Goal: Task Accomplishment & Management: Complete application form

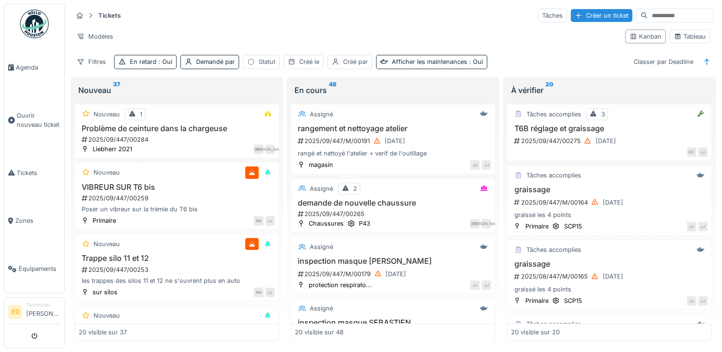
scroll to position [1056, 0]
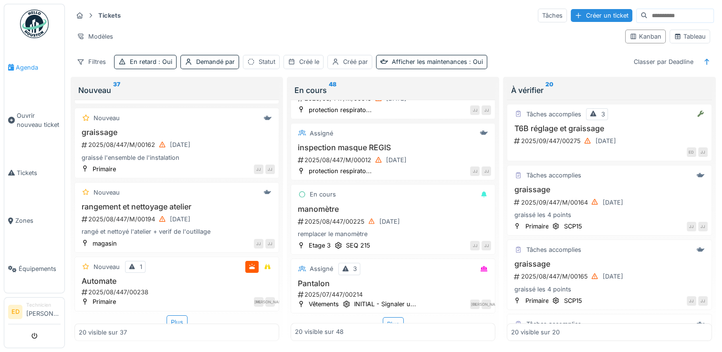
click at [22, 68] on span "Agenda" at bounding box center [38, 67] width 45 height 9
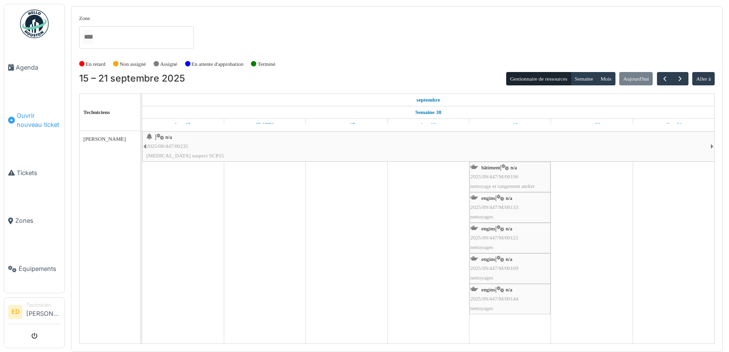
click at [35, 123] on span "Ouvrir nouveau ticket" at bounding box center [39, 120] width 44 height 18
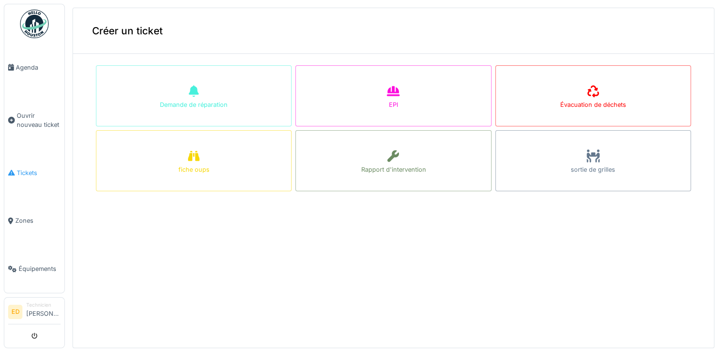
click at [34, 173] on span "Tickets" at bounding box center [39, 173] width 44 height 9
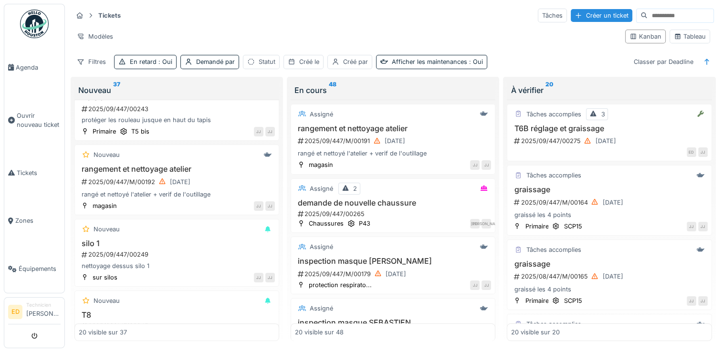
scroll to position [496, 0]
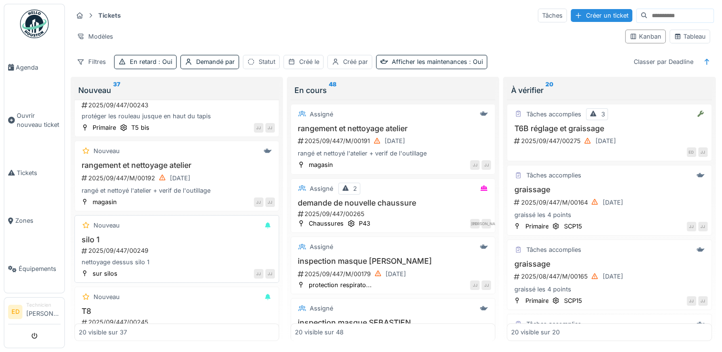
click at [163, 246] on div "2025/09/447/00249" at bounding box center [178, 250] width 194 height 9
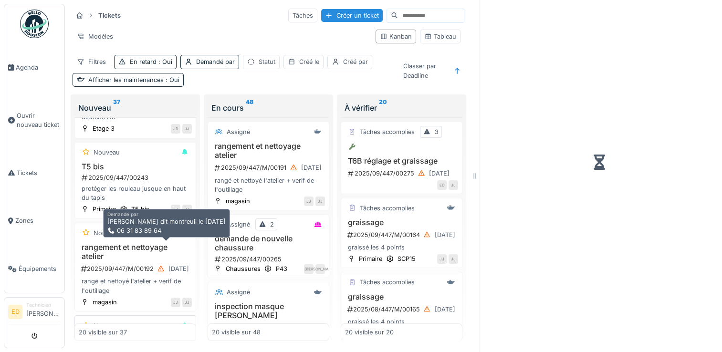
scroll to position [551, 0]
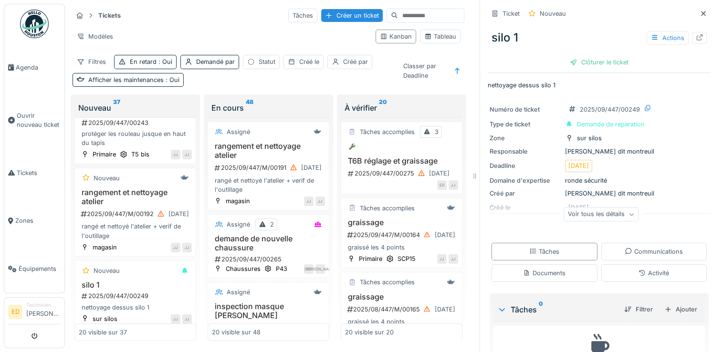
click at [564, 216] on div "Voir tous les détails" at bounding box center [601, 215] width 75 height 14
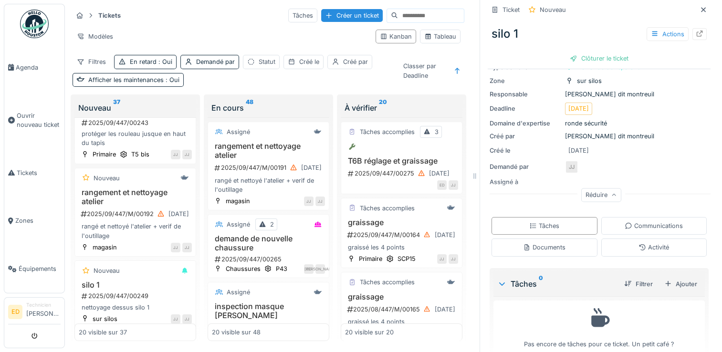
scroll to position [72, 0]
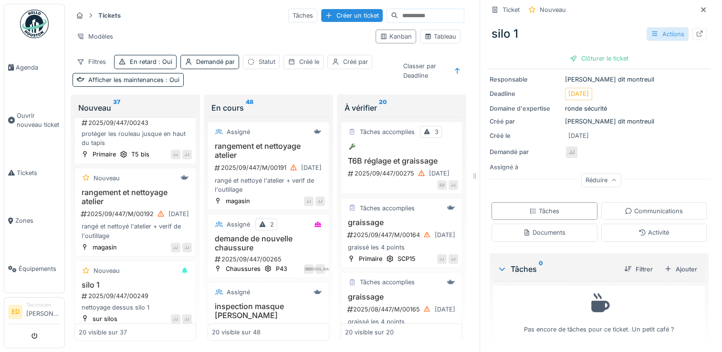
click at [651, 30] on div at bounding box center [655, 34] width 8 height 9
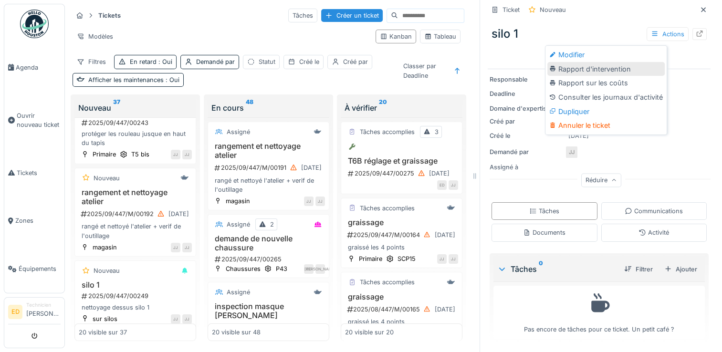
click at [609, 68] on div "Rapport d'intervention" at bounding box center [606, 69] width 117 height 14
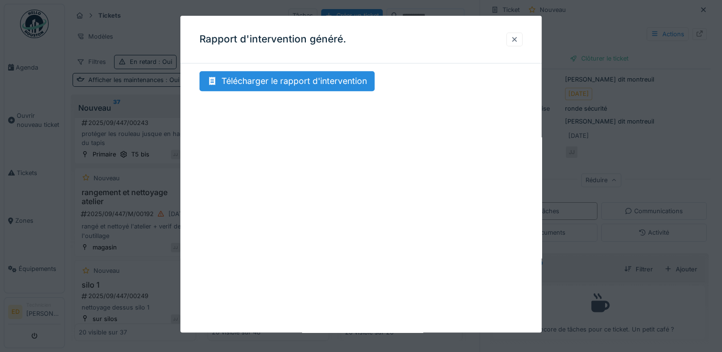
click at [518, 35] on div at bounding box center [515, 39] width 8 height 9
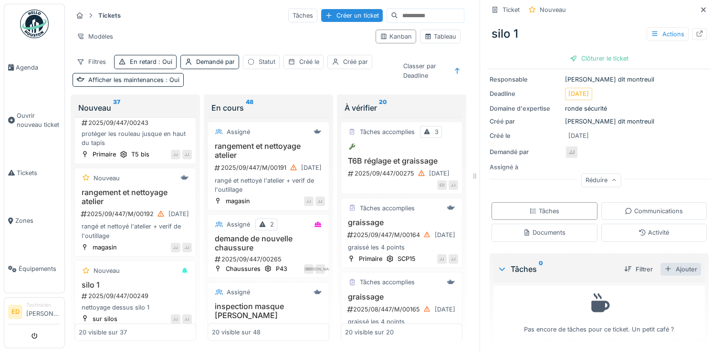
click at [661, 265] on div "Ajouter" at bounding box center [681, 269] width 41 height 13
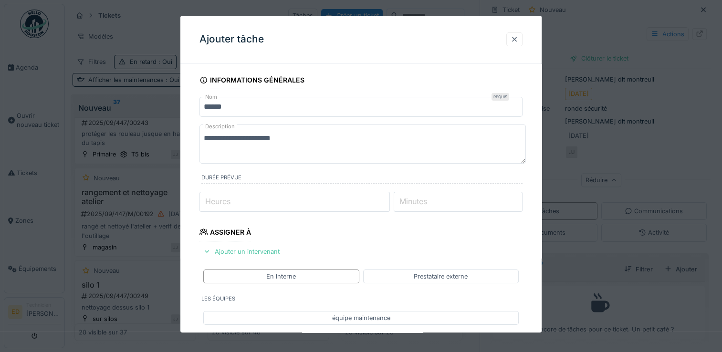
click at [513, 42] on div at bounding box center [514, 39] width 16 height 14
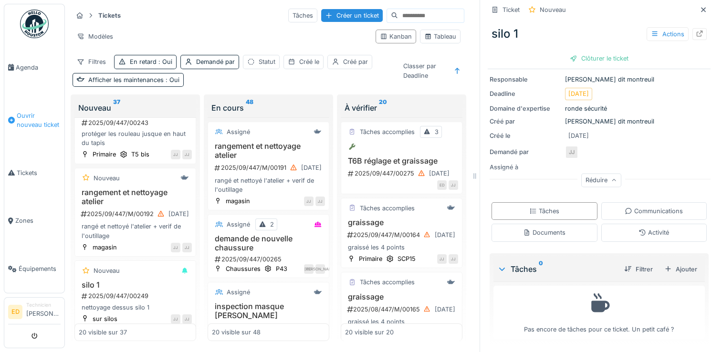
click at [40, 133] on link "Ouvrir nouveau ticket" at bounding box center [34, 120] width 60 height 57
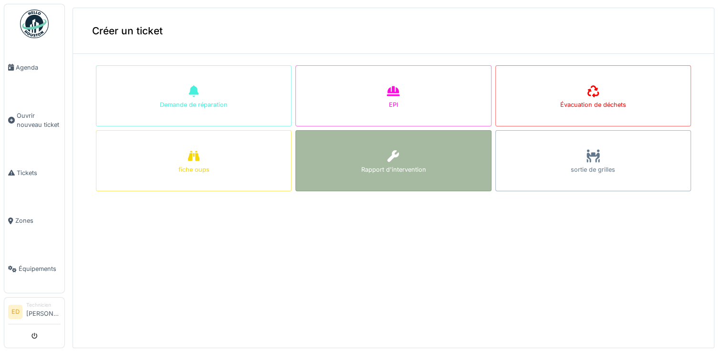
click at [352, 149] on div "Rapport d'intervention" at bounding box center [393, 160] width 196 height 61
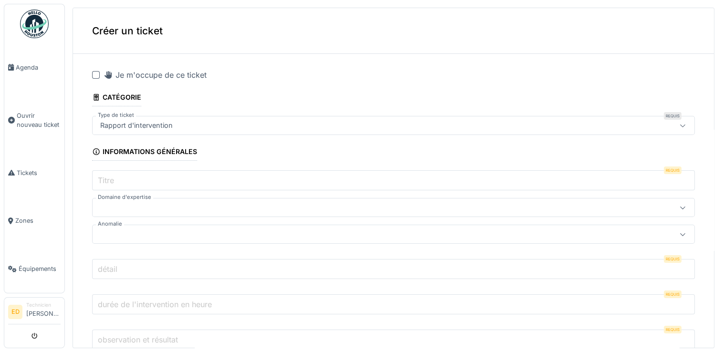
click at [94, 77] on div at bounding box center [96, 75] width 8 height 8
click at [248, 124] on div "Rapport d'intervention" at bounding box center [359, 125] width 527 height 11
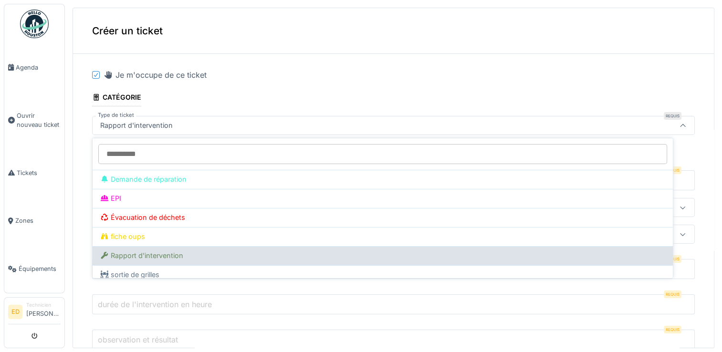
click at [310, 253] on div "Rapport d'intervention" at bounding box center [382, 256] width 565 height 11
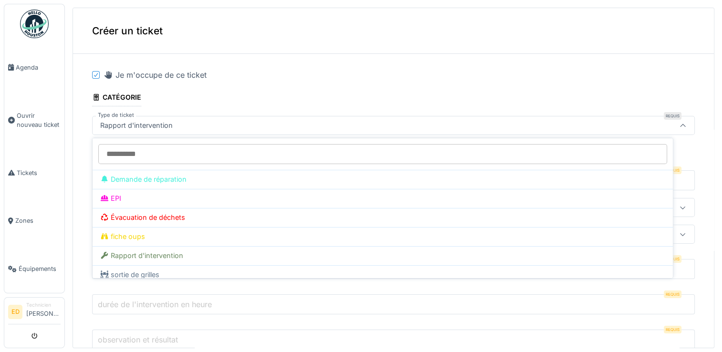
click at [672, 127] on div at bounding box center [683, 125] width 23 height 18
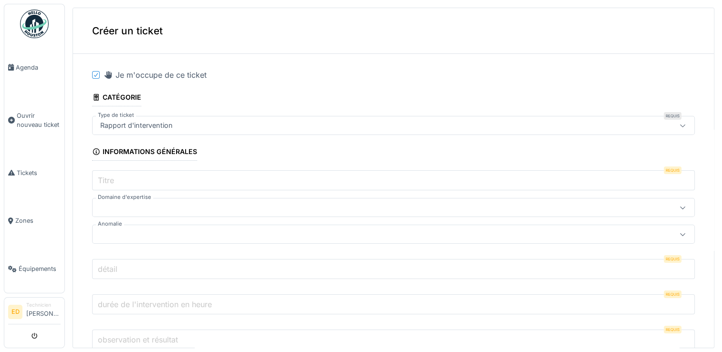
click at [583, 181] on input "Titre" at bounding box center [393, 180] width 603 height 20
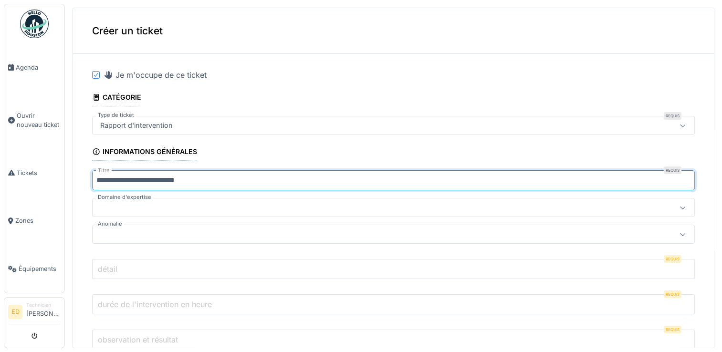
type input "**********"
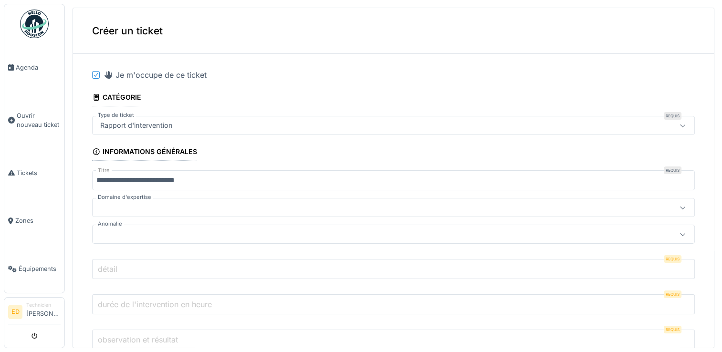
click at [152, 209] on div at bounding box center [359, 207] width 527 height 11
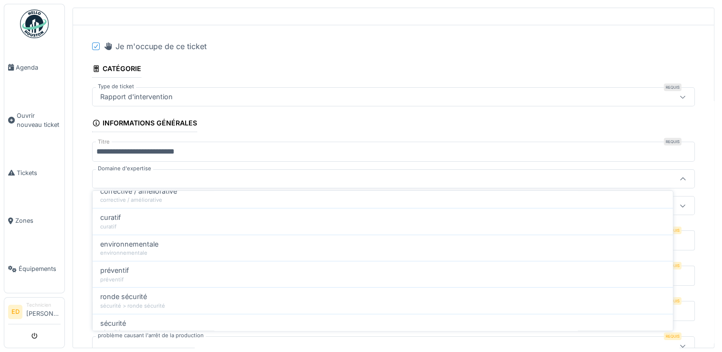
scroll to position [115, 0]
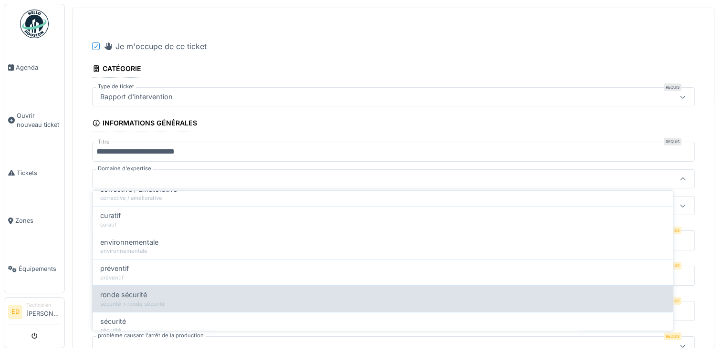
click at [579, 300] on div "sécurité > ronde sécurité" at bounding box center [382, 304] width 565 height 8
type input "****"
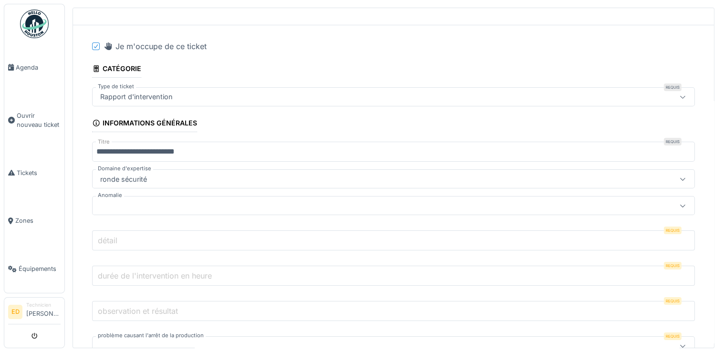
click at [492, 207] on div at bounding box center [359, 205] width 527 height 11
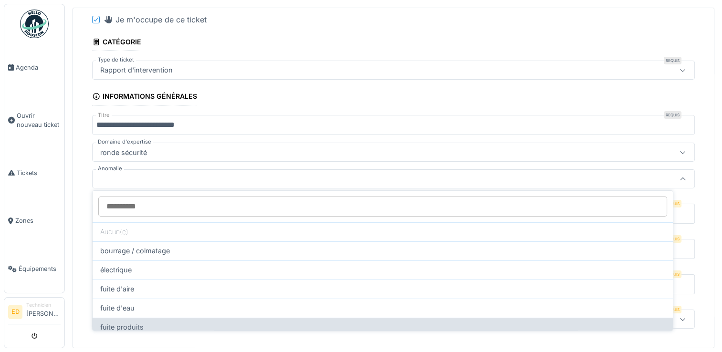
click at [452, 319] on div "fuite produits" at bounding box center [383, 327] width 580 height 19
type input "**"
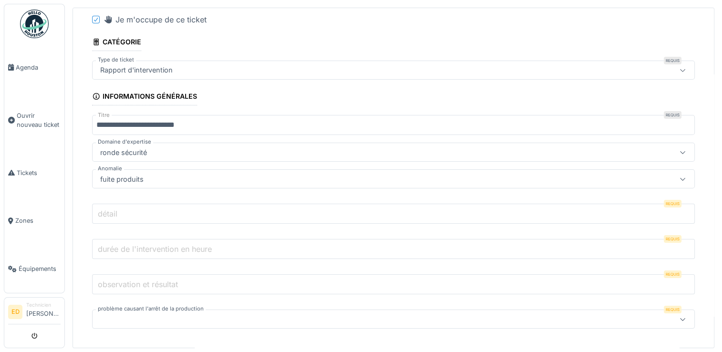
click at [409, 219] on input "détail" at bounding box center [393, 214] width 603 height 20
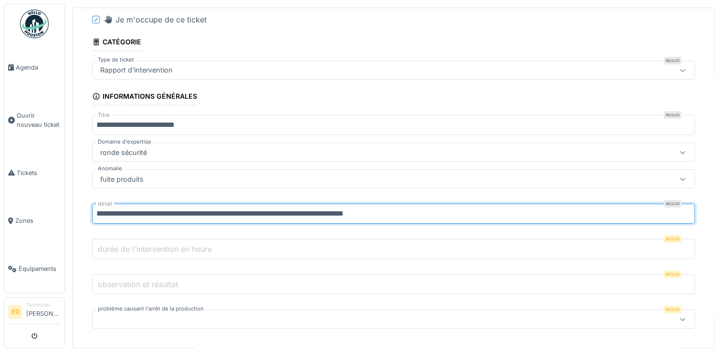
type input "**********"
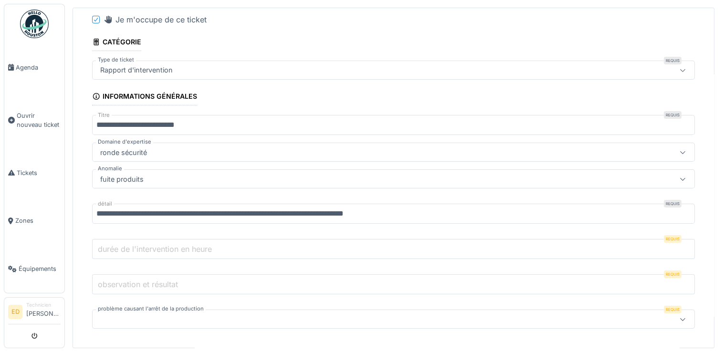
click at [551, 239] on input "durée de l'intervention en heure" at bounding box center [393, 249] width 603 height 20
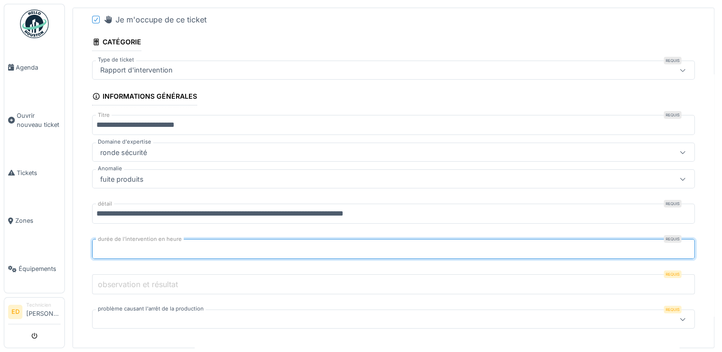
type input "*"
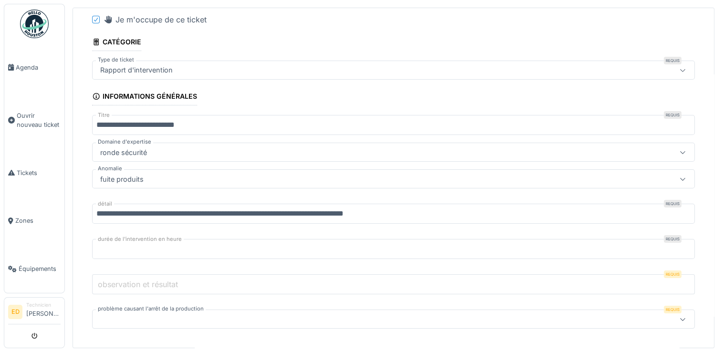
click at [456, 274] on input "observation et résultat" at bounding box center [393, 284] width 603 height 20
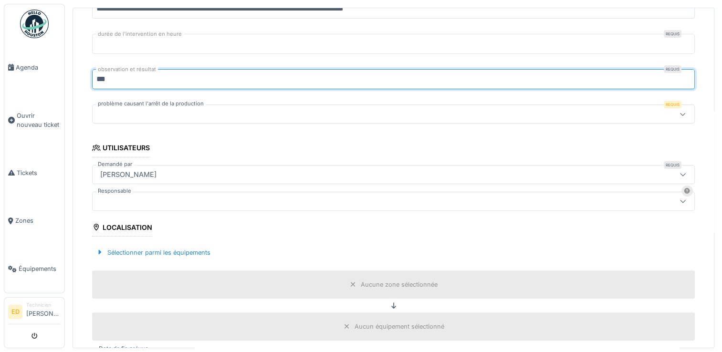
scroll to position [265, 0]
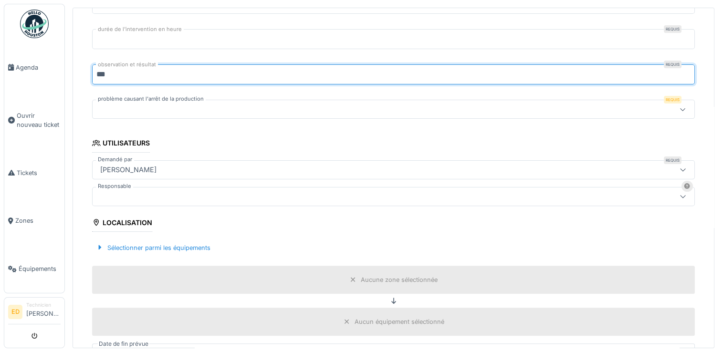
type input "***"
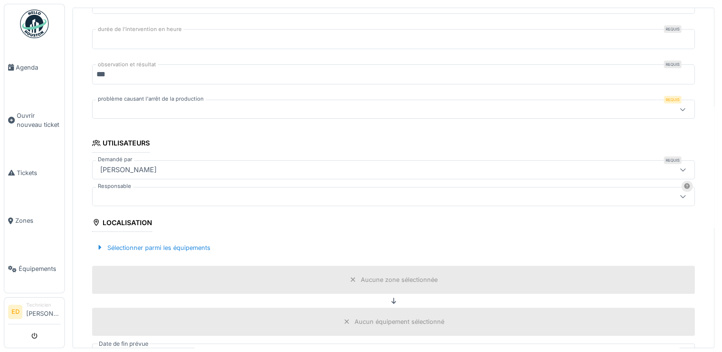
click at [636, 113] on div at bounding box center [393, 109] width 603 height 19
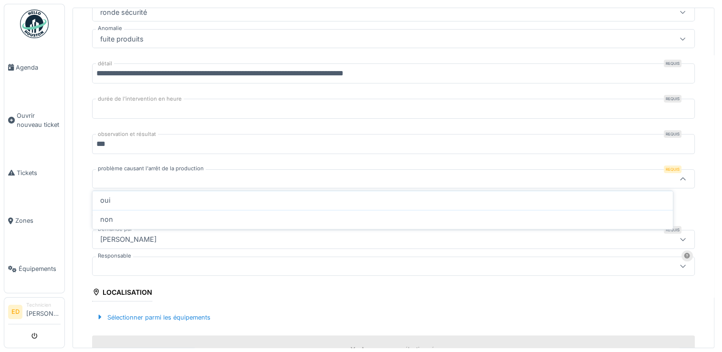
scroll to position [195, 0]
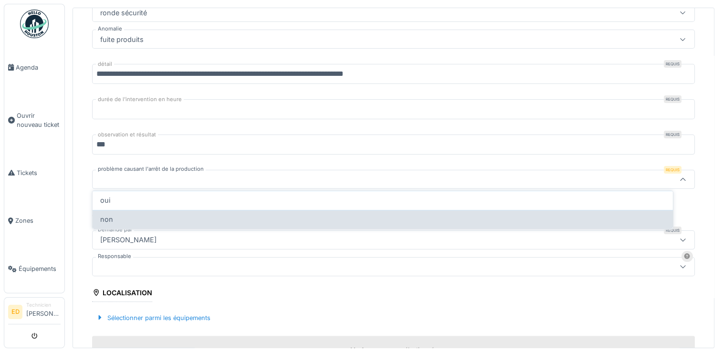
click at [498, 223] on div "non" at bounding box center [383, 219] width 580 height 19
type input "***"
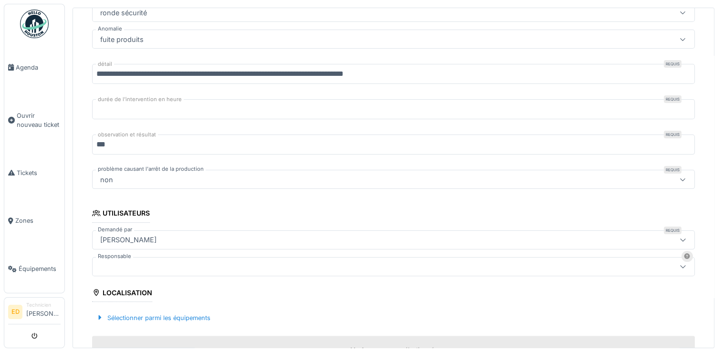
click at [592, 268] on div at bounding box center [359, 267] width 527 height 11
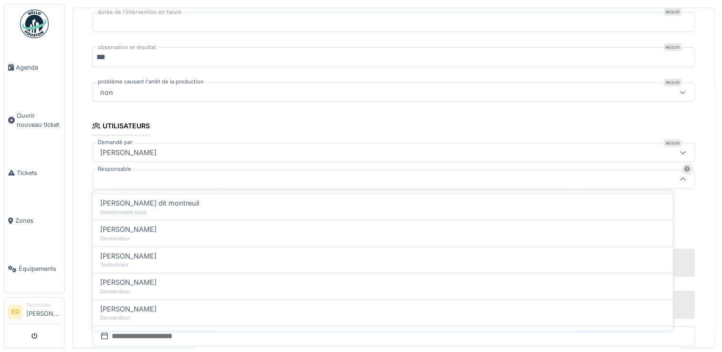
scroll to position [38, 0]
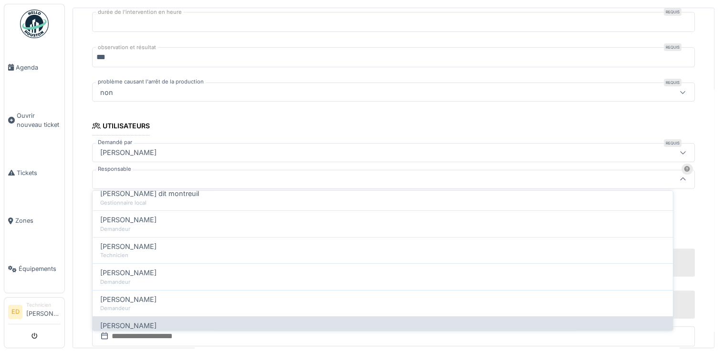
click at [614, 324] on div "Guillaume Lunel" at bounding box center [382, 326] width 565 height 11
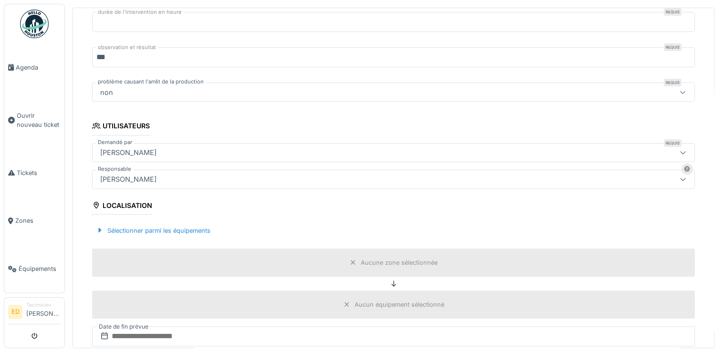
click at [580, 175] on div "Guillaume Lunel" at bounding box center [359, 179] width 527 height 11
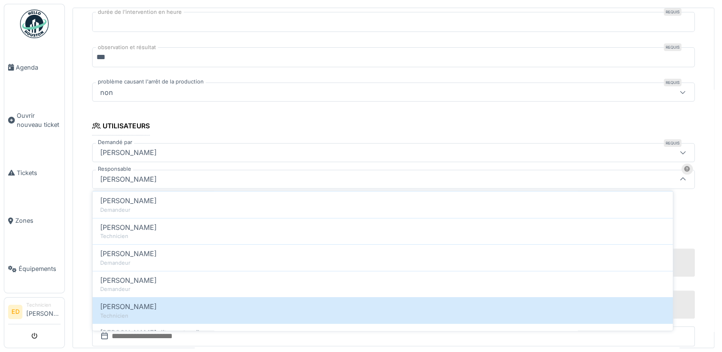
scroll to position [76, 0]
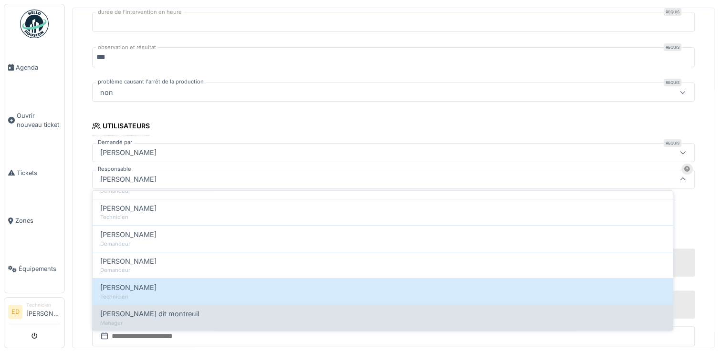
click at [637, 323] on div "Manager" at bounding box center [382, 323] width 565 height 8
type input "*****"
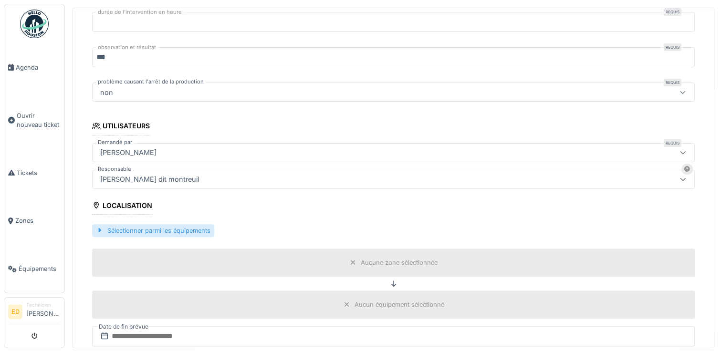
click at [190, 228] on div "Sélectionner parmi les équipements" at bounding box center [153, 230] width 122 height 13
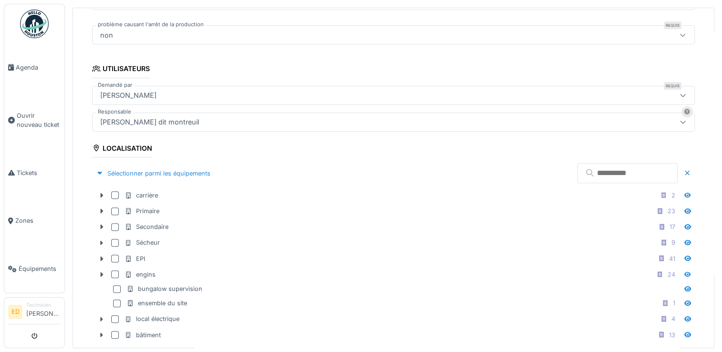
scroll to position [359, 0]
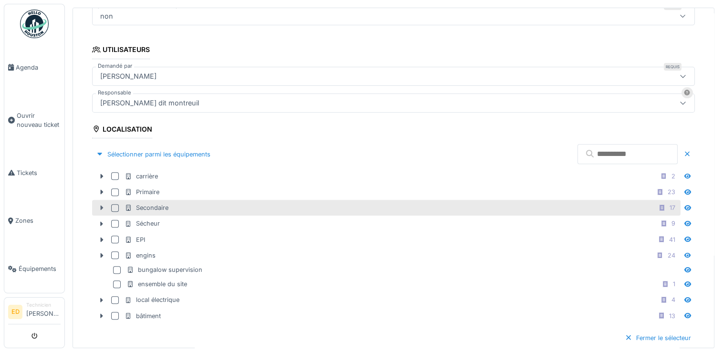
click at [101, 205] on icon at bounding box center [102, 208] width 8 height 6
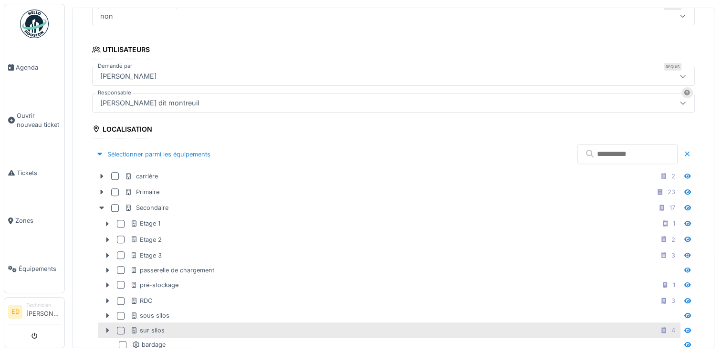
click at [107, 327] on icon at bounding box center [108, 330] width 8 height 6
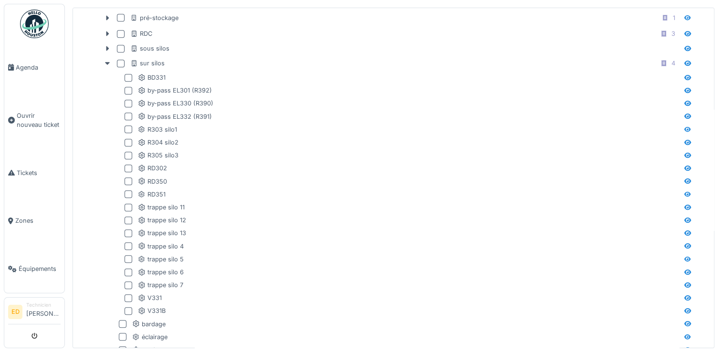
scroll to position [645, 0]
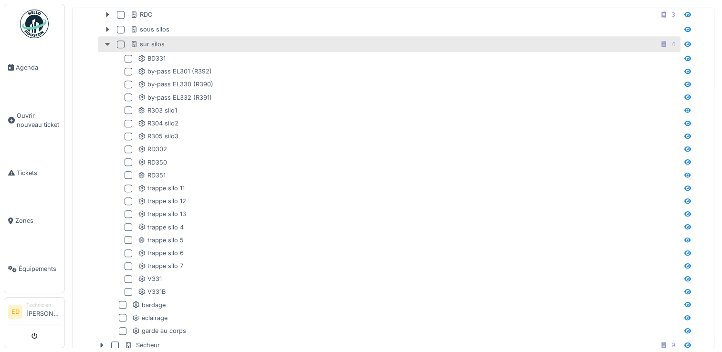
click at [105, 43] on icon at bounding box center [107, 44] width 5 height 3
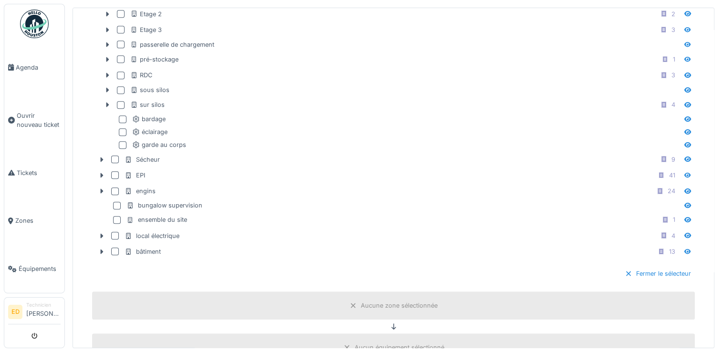
scroll to position [569, 0]
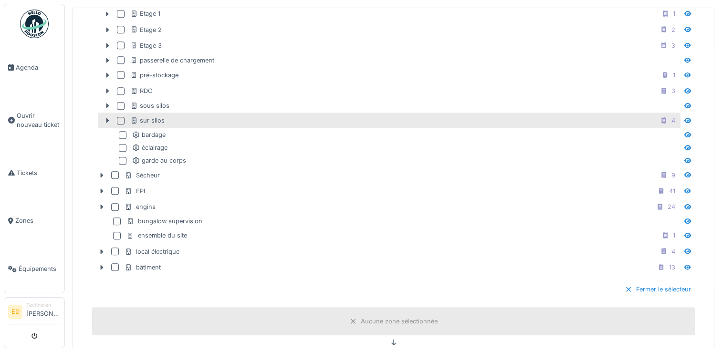
click at [119, 117] on div at bounding box center [121, 121] width 8 height 8
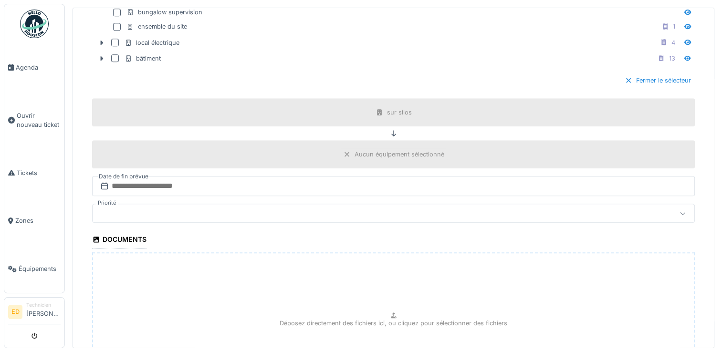
scroll to position [779, 0]
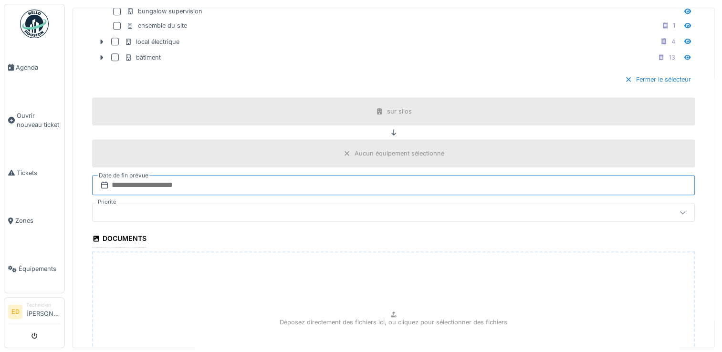
click at [415, 177] on input "text" at bounding box center [393, 185] width 603 height 20
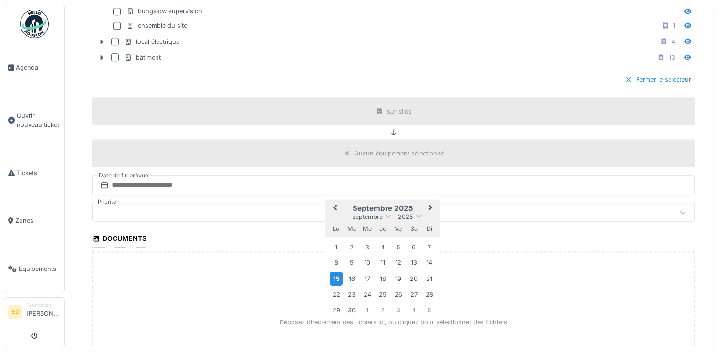
click at [339, 274] on div "15" at bounding box center [336, 279] width 13 height 14
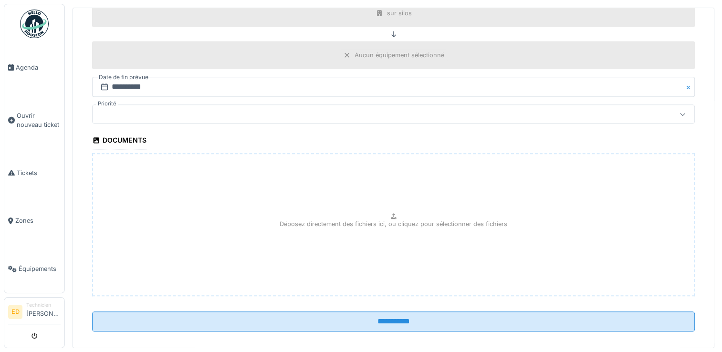
scroll to position [882, 0]
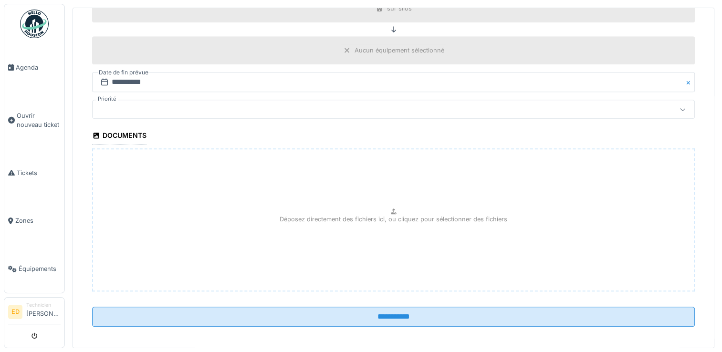
drag, startPoint x: 622, startPoint y: 237, endPoint x: 631, endPoint y: 242, distance: 9.8
click at [631, 242] on div "Déposez directement des fichiers ici, ou cliquez pour sélectionner des fichiers" at bounding box center [393, 219] width 603 height 143
click at [384, 192] on div "Déposez directement des fichiers ici, ou cliquez pour sélectionner des fichiers" at bounding box center [393, 219] width 603 height 143
type input "**********"
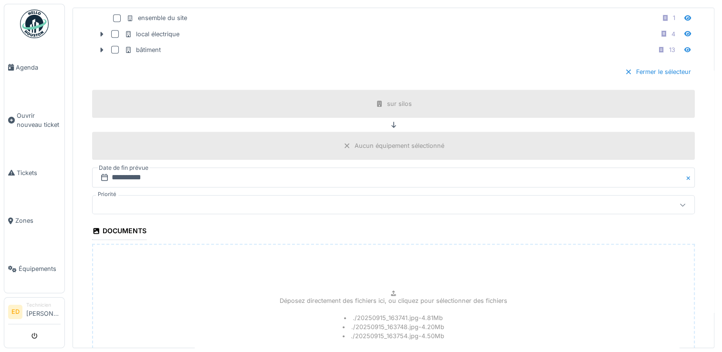
scroll to position [951, 0]
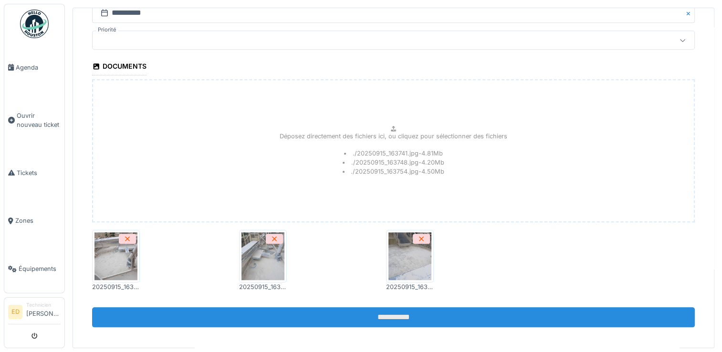
click at [570, 316] on input "**********" at bounding box center [393, 317] width 603 height 20
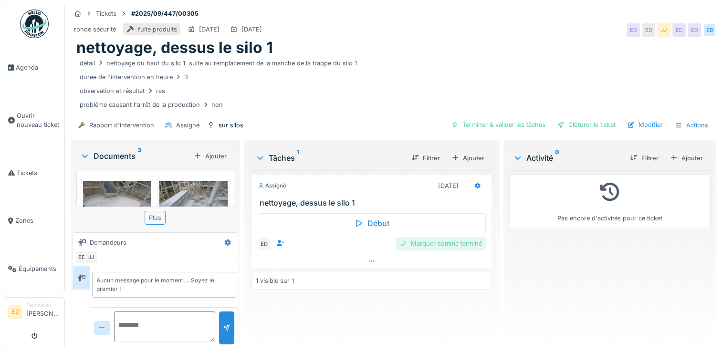
click at [425, 242] on div "Marquer comme terminé" at bounding box center [441, 243] width 90 height 13
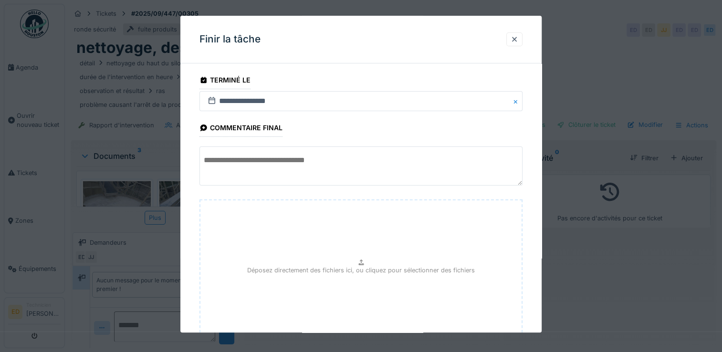
click at [409, 161] on textarea at bounding box center [361, 166] width 323 height 39
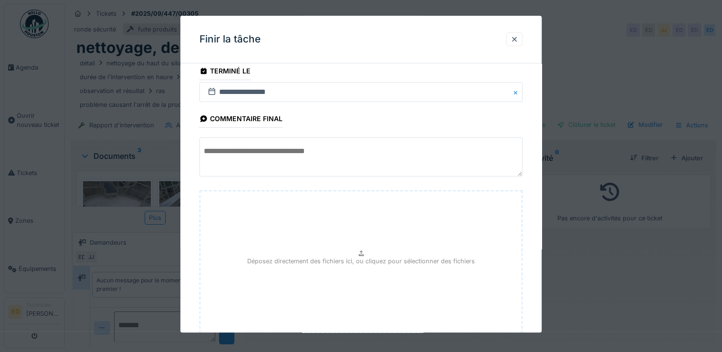
scroll to position [71, 0]
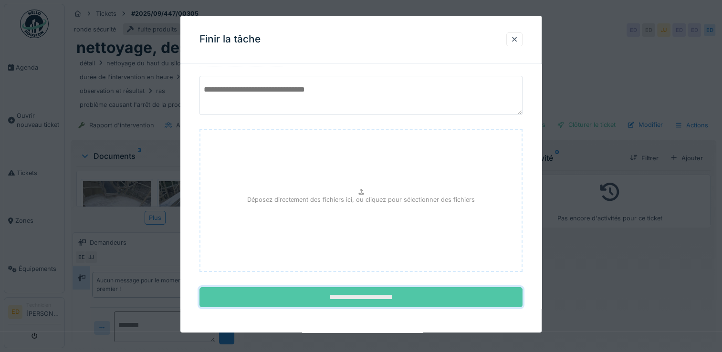
click at [350, 295] on input "**********" at bounding box center [361, 298] width 323 height 20
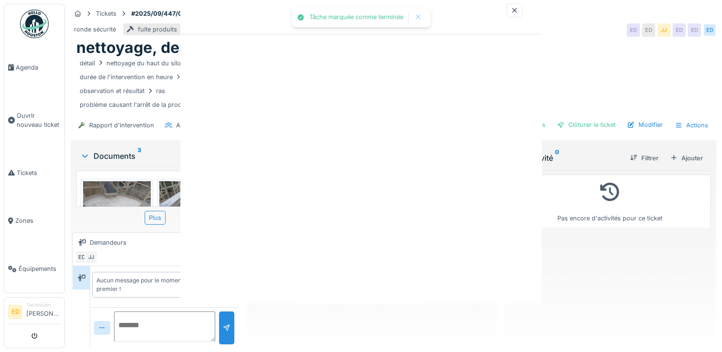
scroll to position [0, 0]
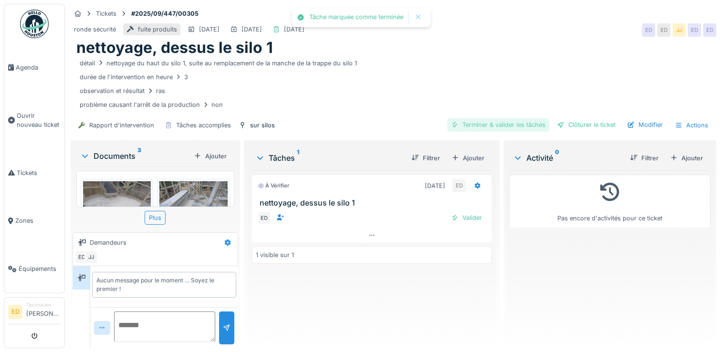
click at [471, 127] on div "Terminer & valider les tâches" at bounding box center [498, 124] width 102 height 13
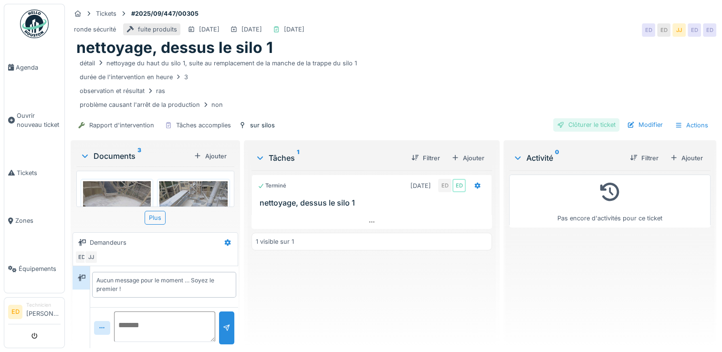
click at [576, 126] on div "Clôturer le ticket" at bounding box center [586, 124] width 66 height 13
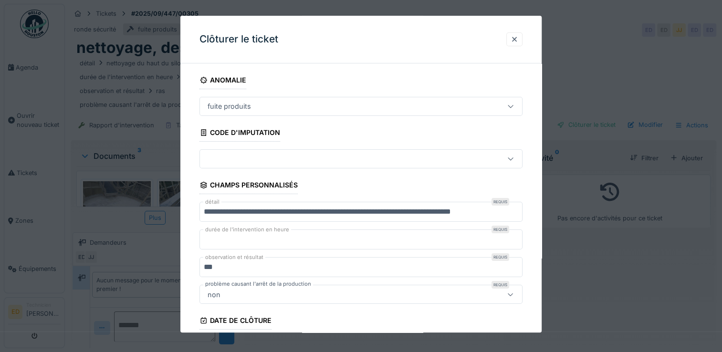
click at [402, 153] on div at bounding box center [361, 158] width 323 height 19
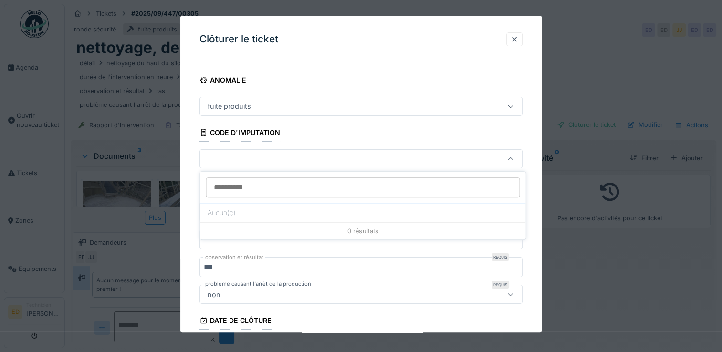
click at [402, 153] on div at bounding box center [361, 158] width 323 height 19
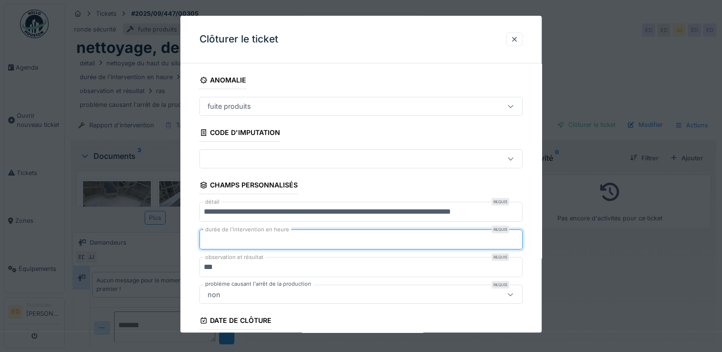
click at [351, 239] on input "*" at bounding box center [361, 240] width 323 height 20
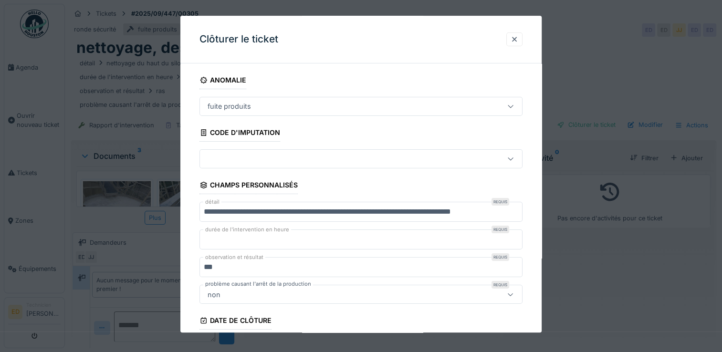
scroll to position [152, 0]
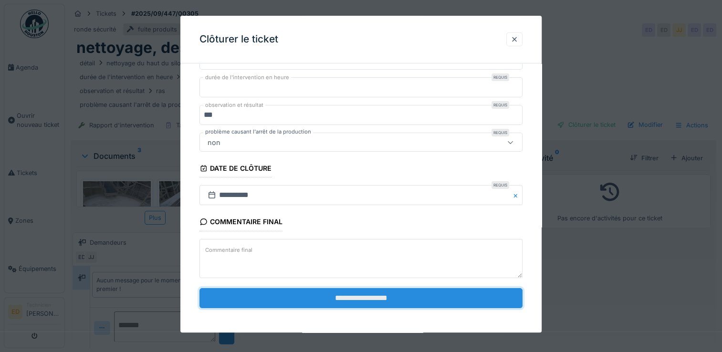
click at [325, 301] on input "**********" at bounding box center [361, 298] width 323 height 20
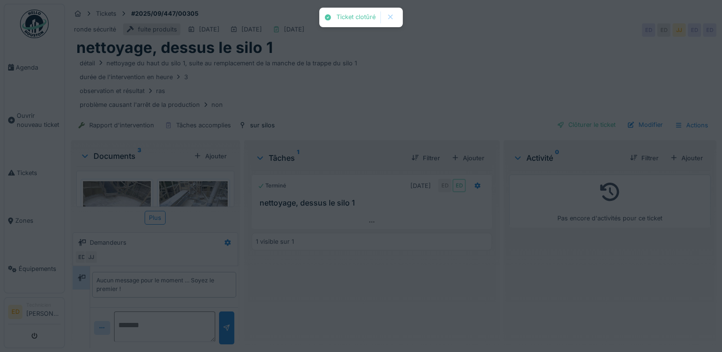
scroll to position [11, 0]
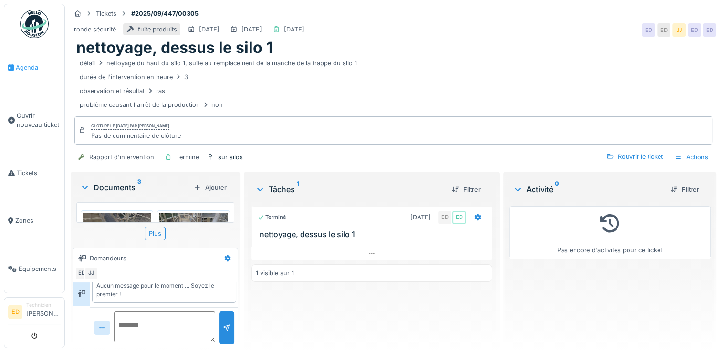
click at [25, 66] on span "Agenda" at bounding box center [38, 67] width 45 height 9
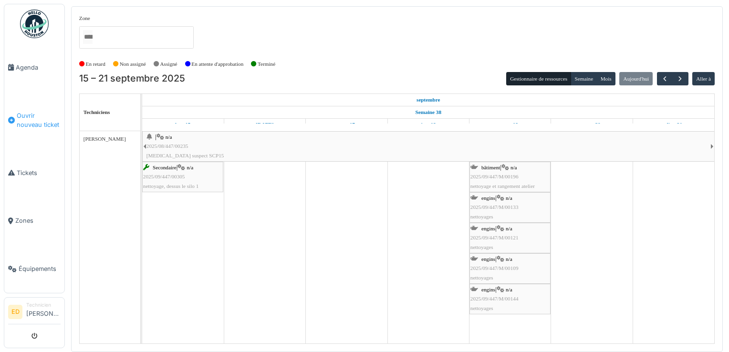
click at [40, 114] on span "Ouvrir nouveau ticket" at bounding box center [39, 120] width 44 height 18
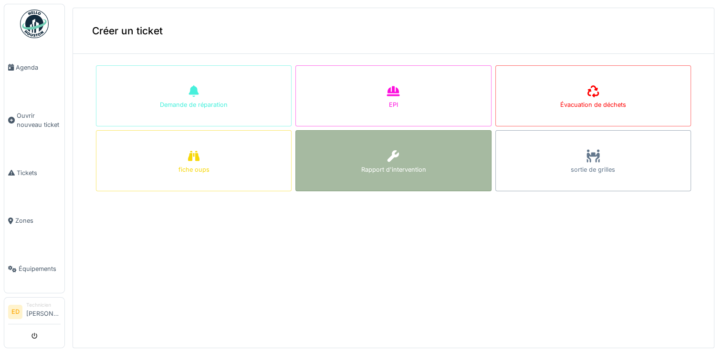
click at [371, 169] on div "Rapport d'intervention" at bounding box center [393, 169] width 65 height 9
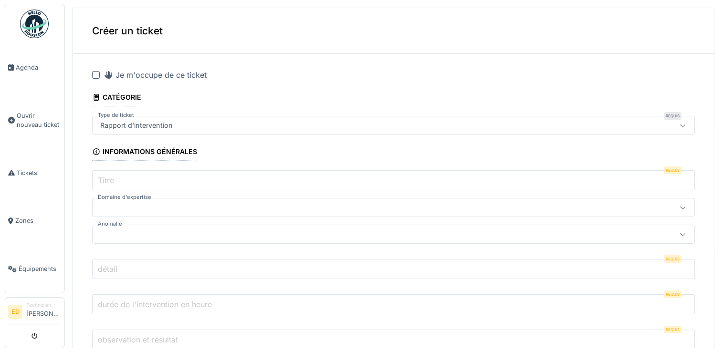
click at [95, 75] on div at bounding box center [96, 75] width 8 height 8
click at [116, 180] on label "Titre" at bounding box center [106, 180] width 20 height 11
click at [116, 180] on input "Titre" at bounding box center [393, 180] width 603 height 20
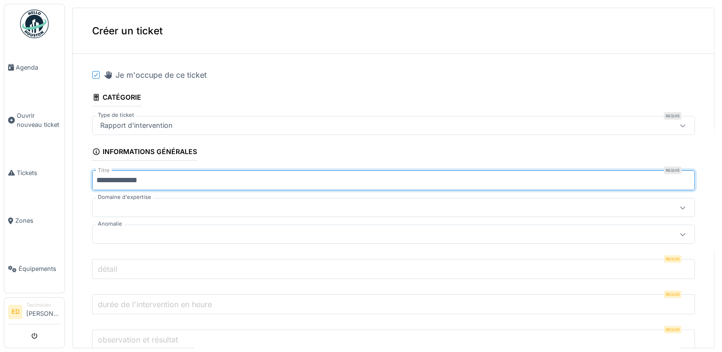
type input "**********"
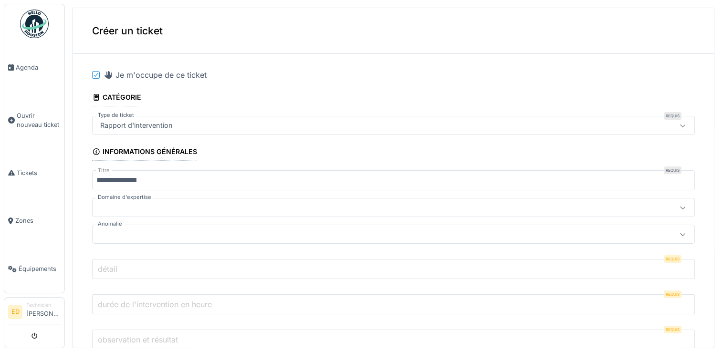
click at [152, 203] on div at bounding box center [359, 207] width 527 height 11
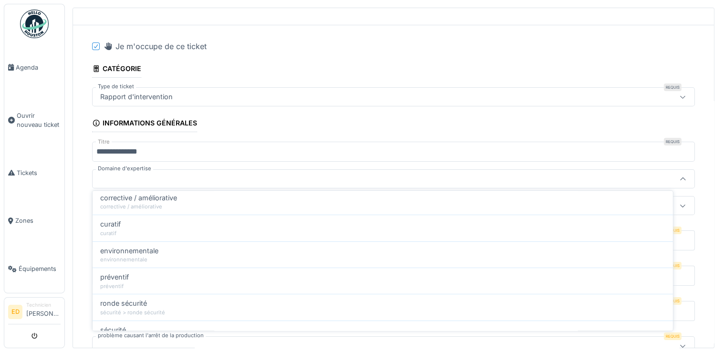
scroll to position [115, 0]
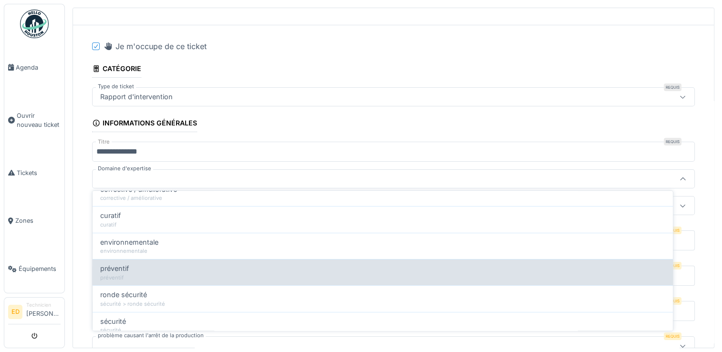
click at [529, 264] on div "préventif" at bounding box center [382, 268] width 565 height 11
type input "****"
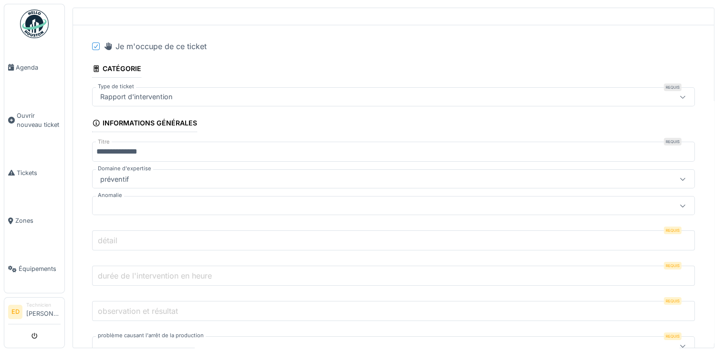
click at [367, 202] on div at bounding box center [359, 205] width 527 height 11
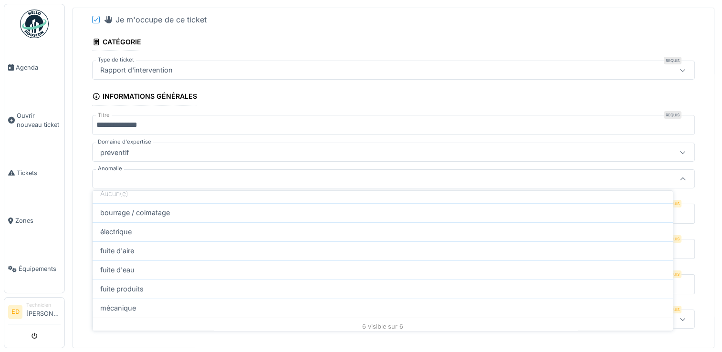
scroll to position [42, 0]
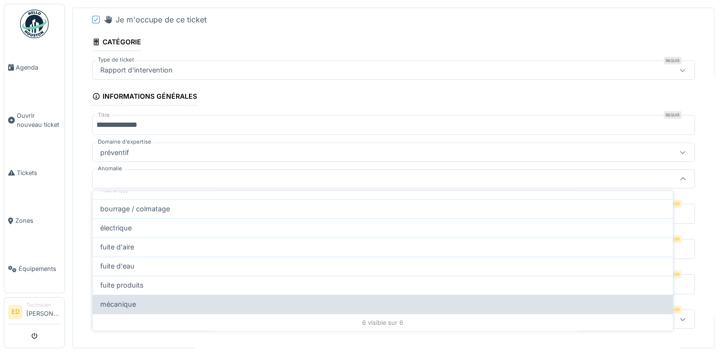
click at [615, 305] on div "mécanique" at bounding box center [382, 304] width 565 height 11
type input "**"
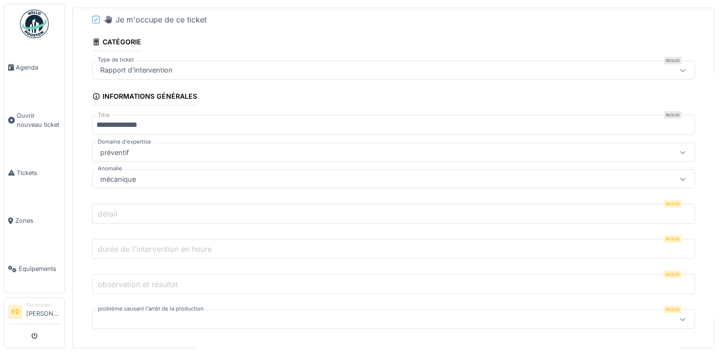
click at [464, 206] on input "détail" at bounding box center [393, 214] width 603 height 20
paste input "**********"
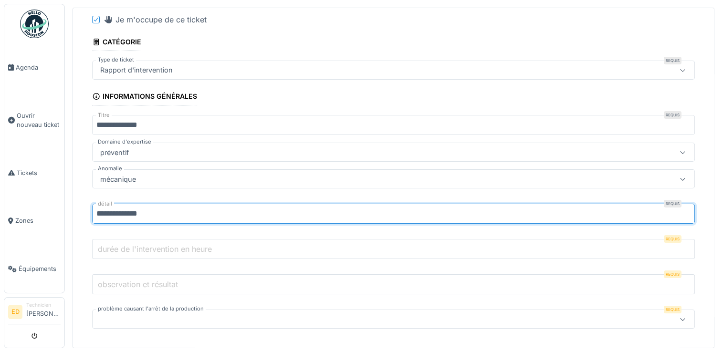
type input "**********"
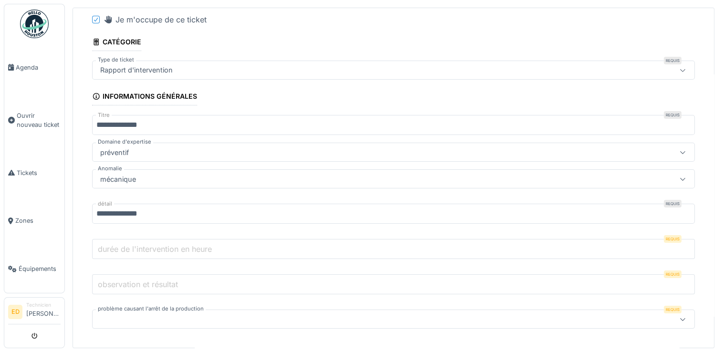
click at [359, 242] on input "durée de l'intervention en heure" at bounding box center [393, 249] width 603 height 20
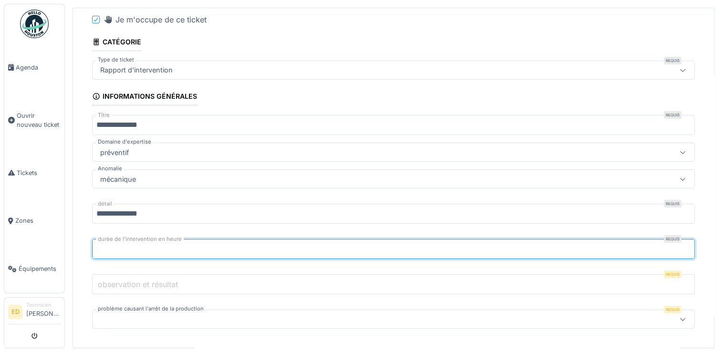
type input "***"
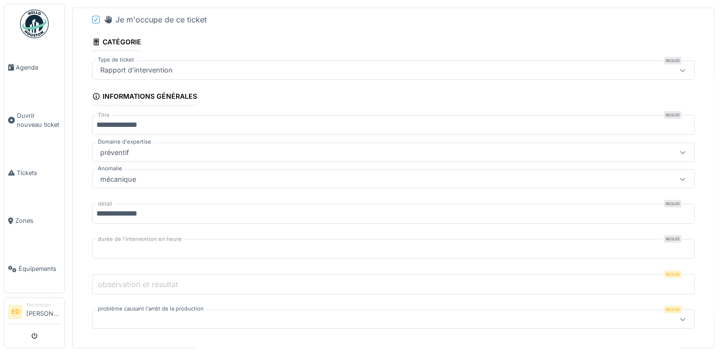
click at [267, 274] on input "observation et résultat" at bounding box center [393, 284] width 603 height 20
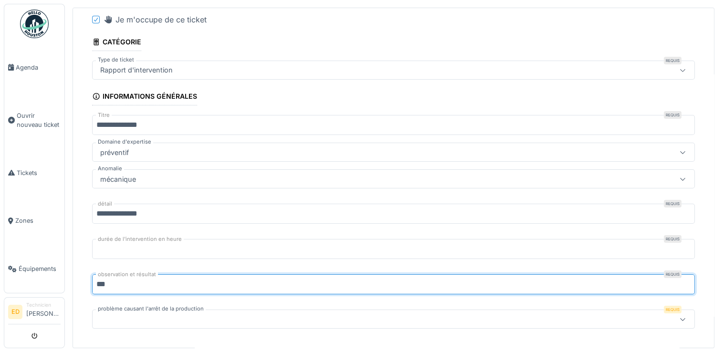
type input "***"
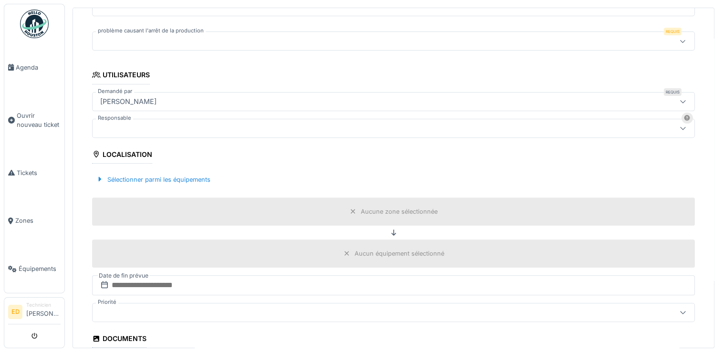
click at [321, 45] on div at bounding box center [393, 41] width 603 height 19
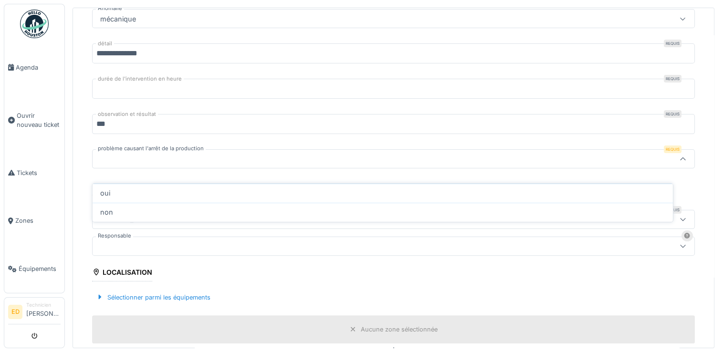
scroll to position [195, 0]
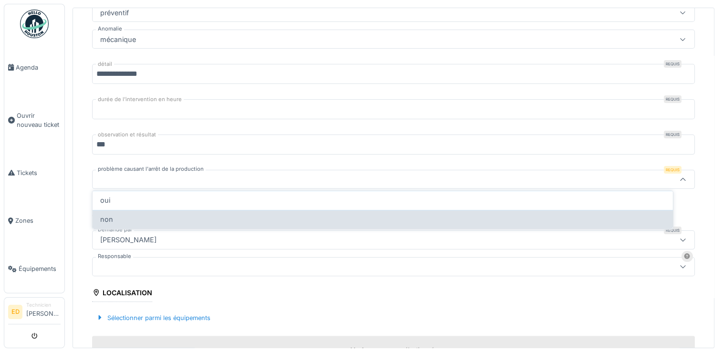
click at [221, 221] on div "non" at bounding box center [382, 219] width 565 height 11
type input "***"
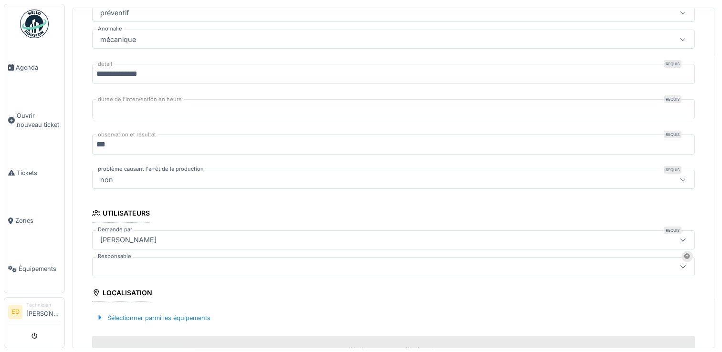
click at [238, 267] on div at bounding box center [359, 267] width 527 height 11
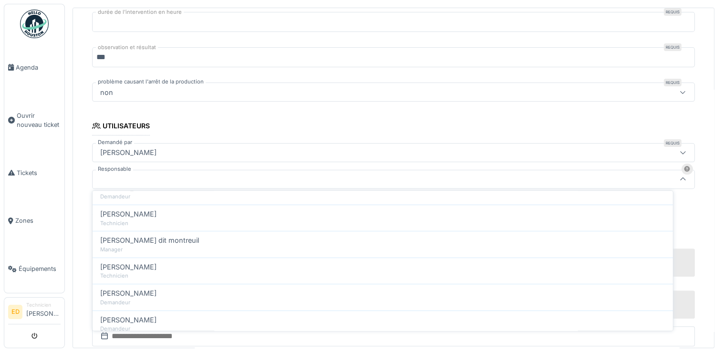
scroll to position [134, 0]
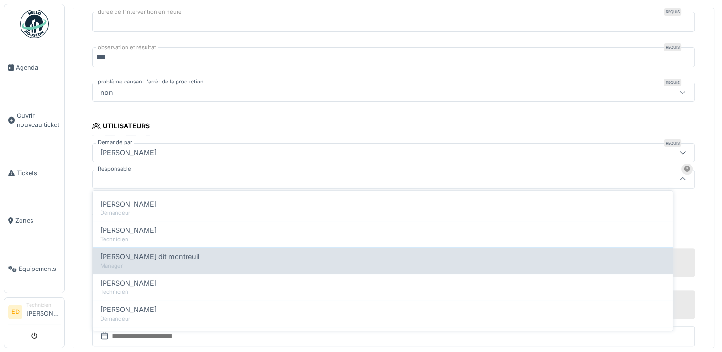
click at [578, 262] on div "Manager" at bounding box center [382, 266] width 565 height 8
type input "*****"
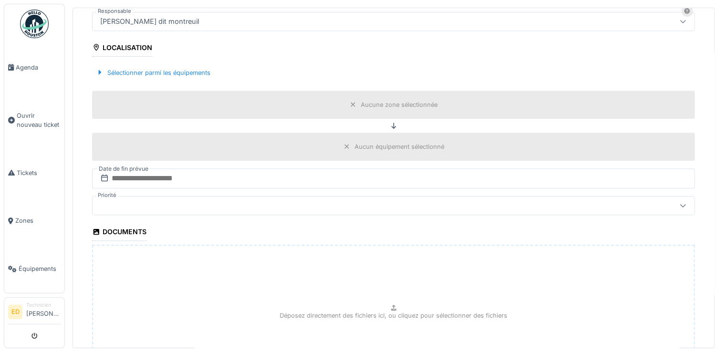
scroll to position [454, 0]
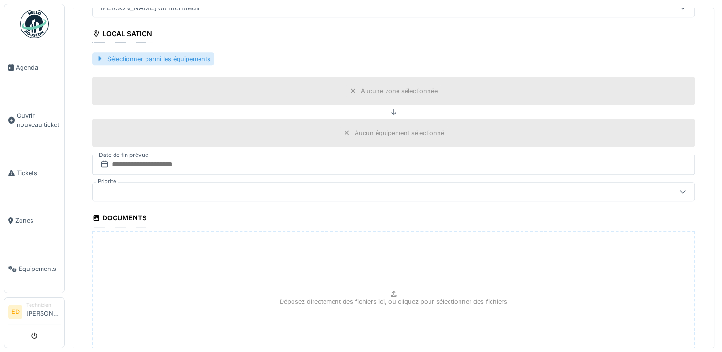
click at [161, 53] on div "Sélectionner parmi les équipements" at bounding box center [153, 59] width 122 height 13
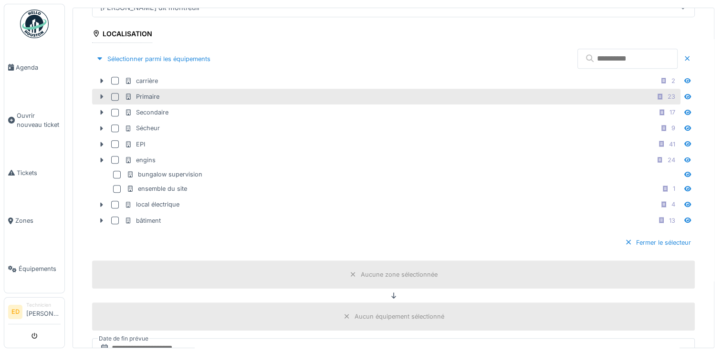
click at [101, 94] on icon at bounding box center [102, 97] width 8 height 6
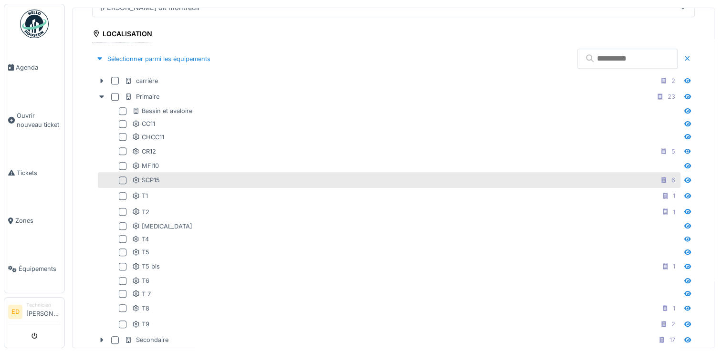
click at [124, 177] on div at bounding box center [123, 181] width 8 height 8
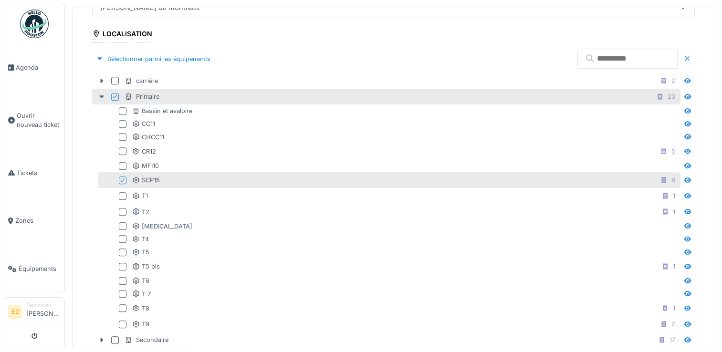
click at [101, 95] on icon at bounding box center [101, 96] width 5 height 3
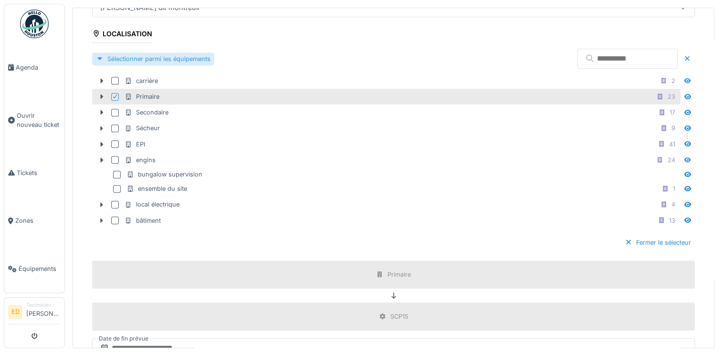
click at [99, 58] on div at bounding box center [100, 58] width 8 height 9
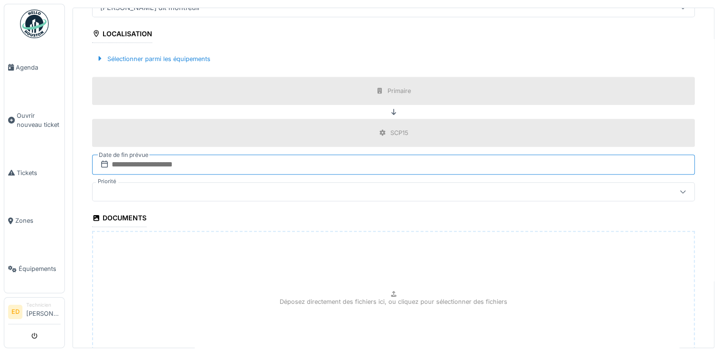
click at [158, 163] on input "text" at bounding box center [393, 165] width 603 height 20
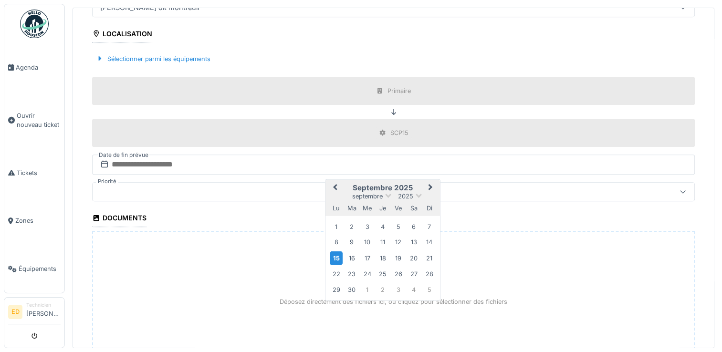
click at [336, 251] on div "15" at bounding box center [336, 258] width 13 height 14
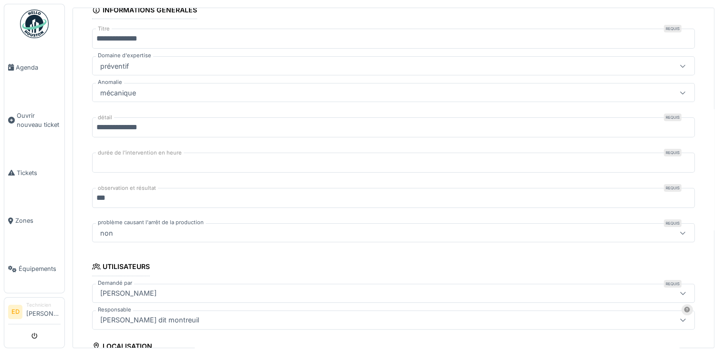
scroll to position [141, 0]
click at [486, 229] on div "non" at bounding box center [359, 234] width 527 height 11
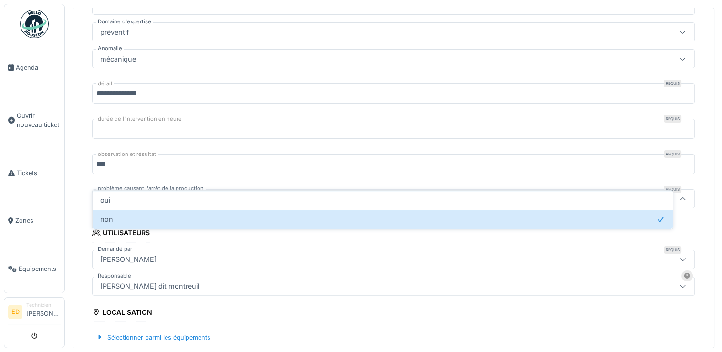
scroll to position [195, 0]
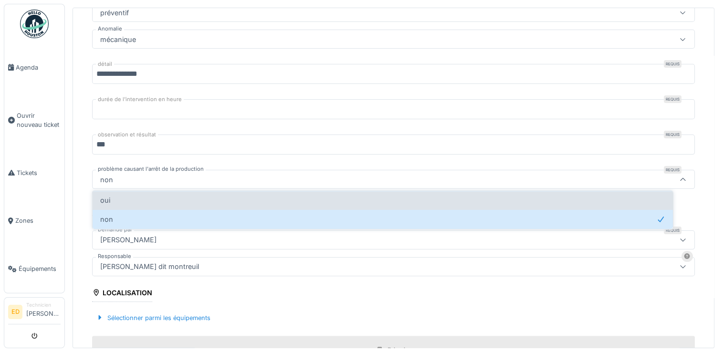
click at [459, 203] on div "oui" at bounding box center [383, 200] width 580 height 19
type input "***"
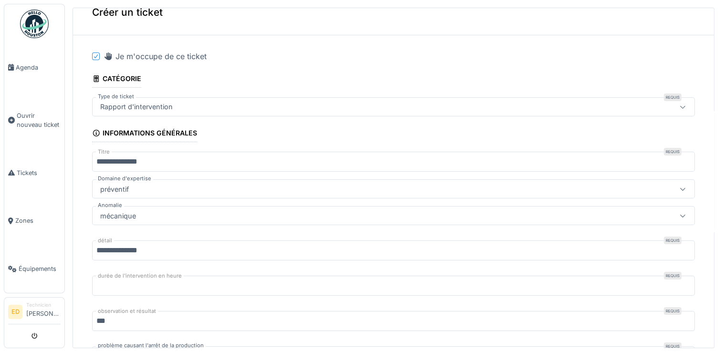
scroll to position [540, 0]
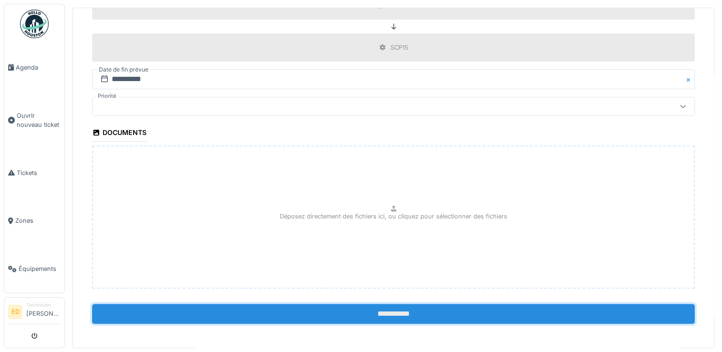
click at [610, 316] on input "**********" at bounding box center [393, 314] width 603 height 20
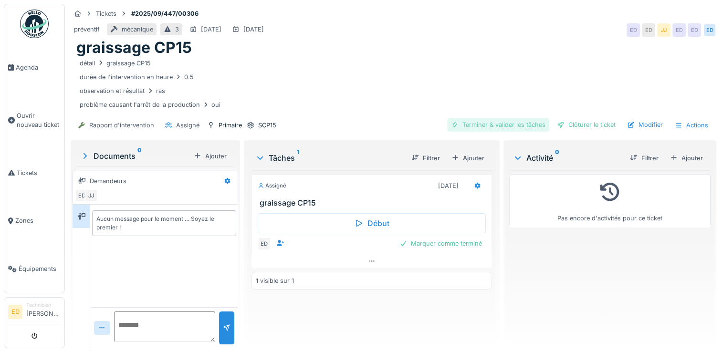
click at [509, 120] on div "Terminer & valider les tâches" at bounding box center [498, 124] width 102 height 13
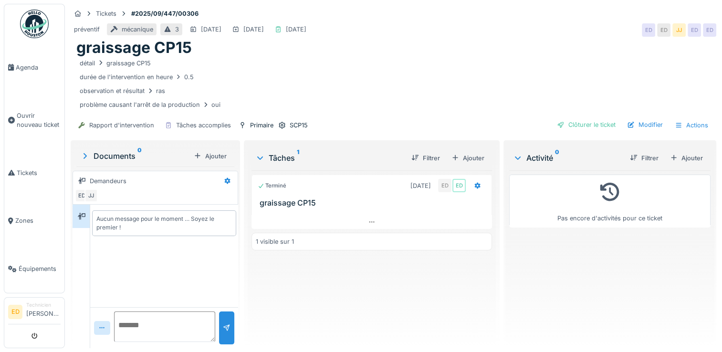
click at [390, 203] on h3 "graissage CP15" at bounding box center [374, 203] width 228 height 9
click at [563, 119] on div "Clôturer le ticket" at bounding box center [586, 124] width 66 height 13
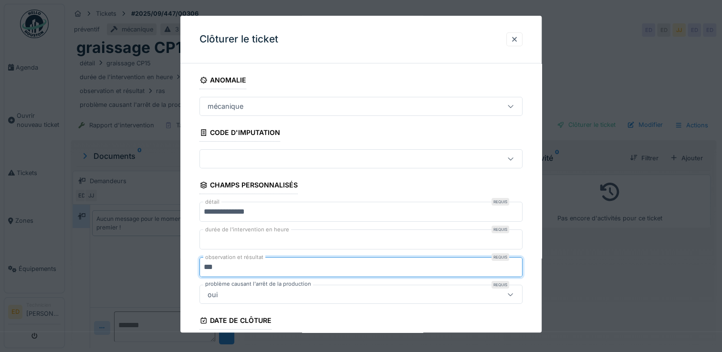
click at [340, 267] on input "***" at bounding box center [361, 268] width 323 height 20
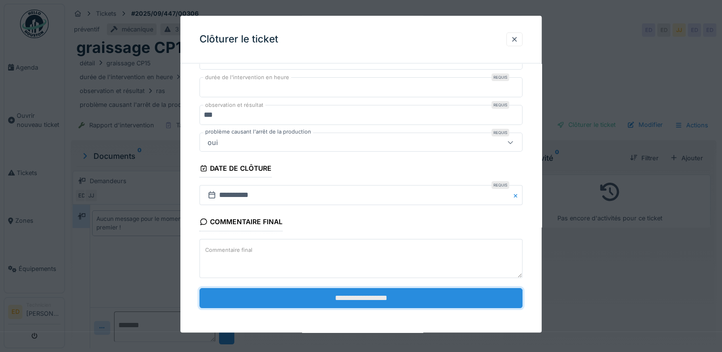
click at [342, 288] on input "**********" at bounding box center [361, 298] width 323 height 20
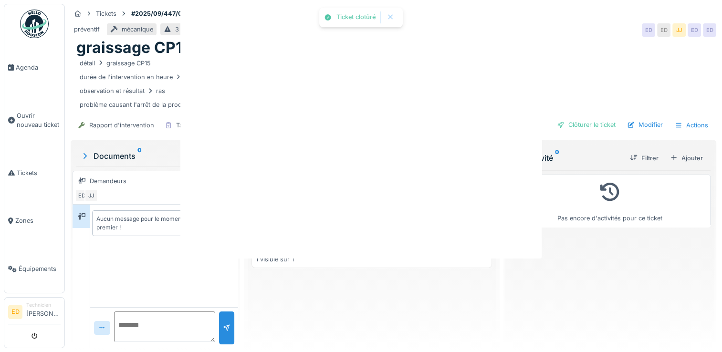
scroll to position [0, 0]
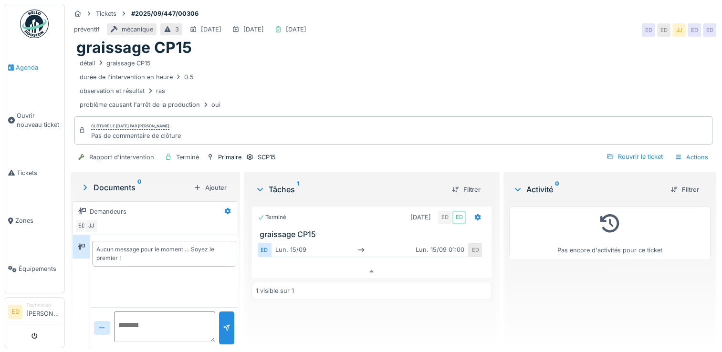
click at [19, 70] on span "Agenda" at bounding box center [38, 67] width 45 height 9
